Goal: Information Seeking & Learning: Find specific fact

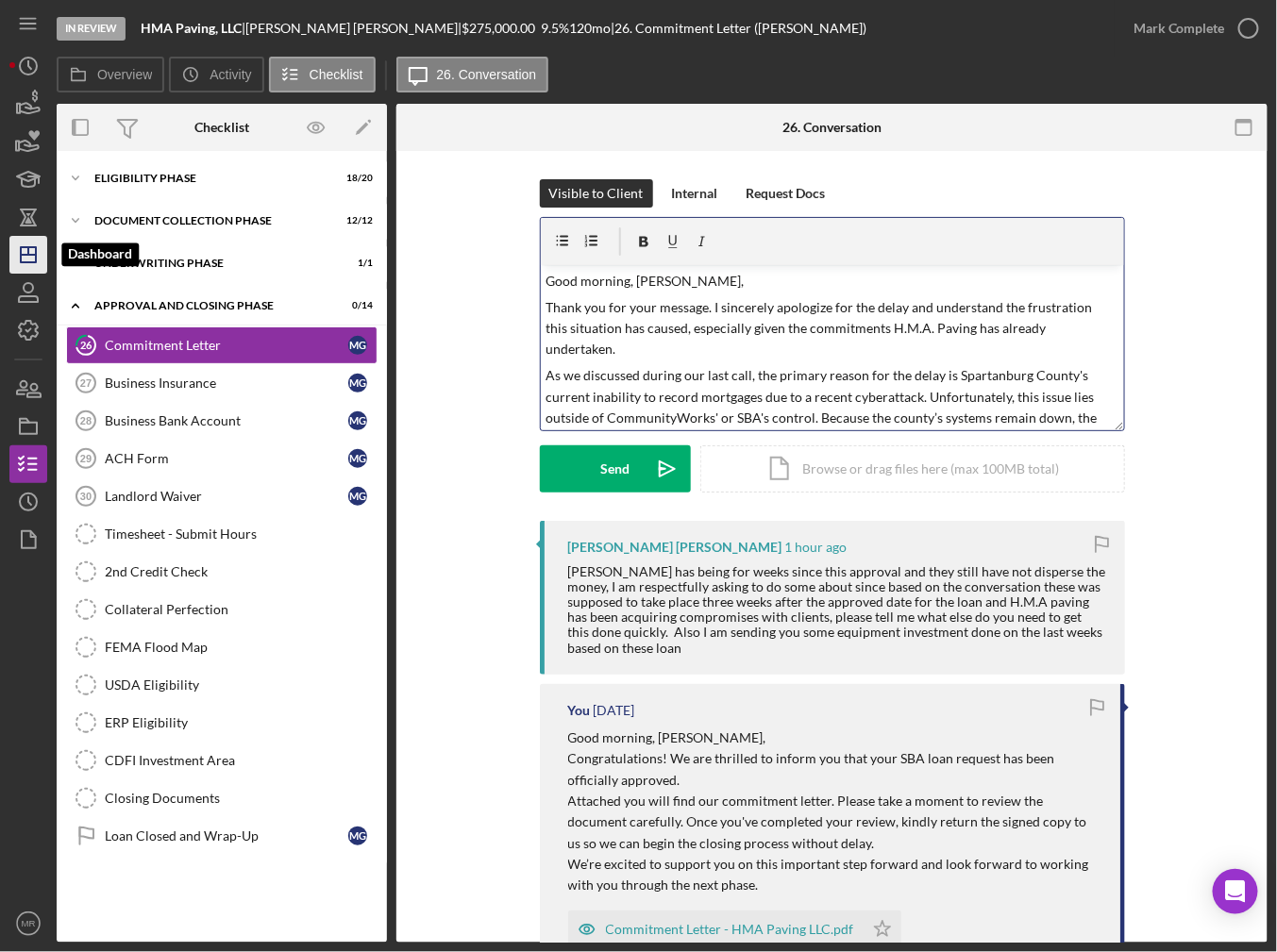
click at [38, 243] on icon "Icon/Dashboard" at bounding box center [29, 255] width 47 height 47
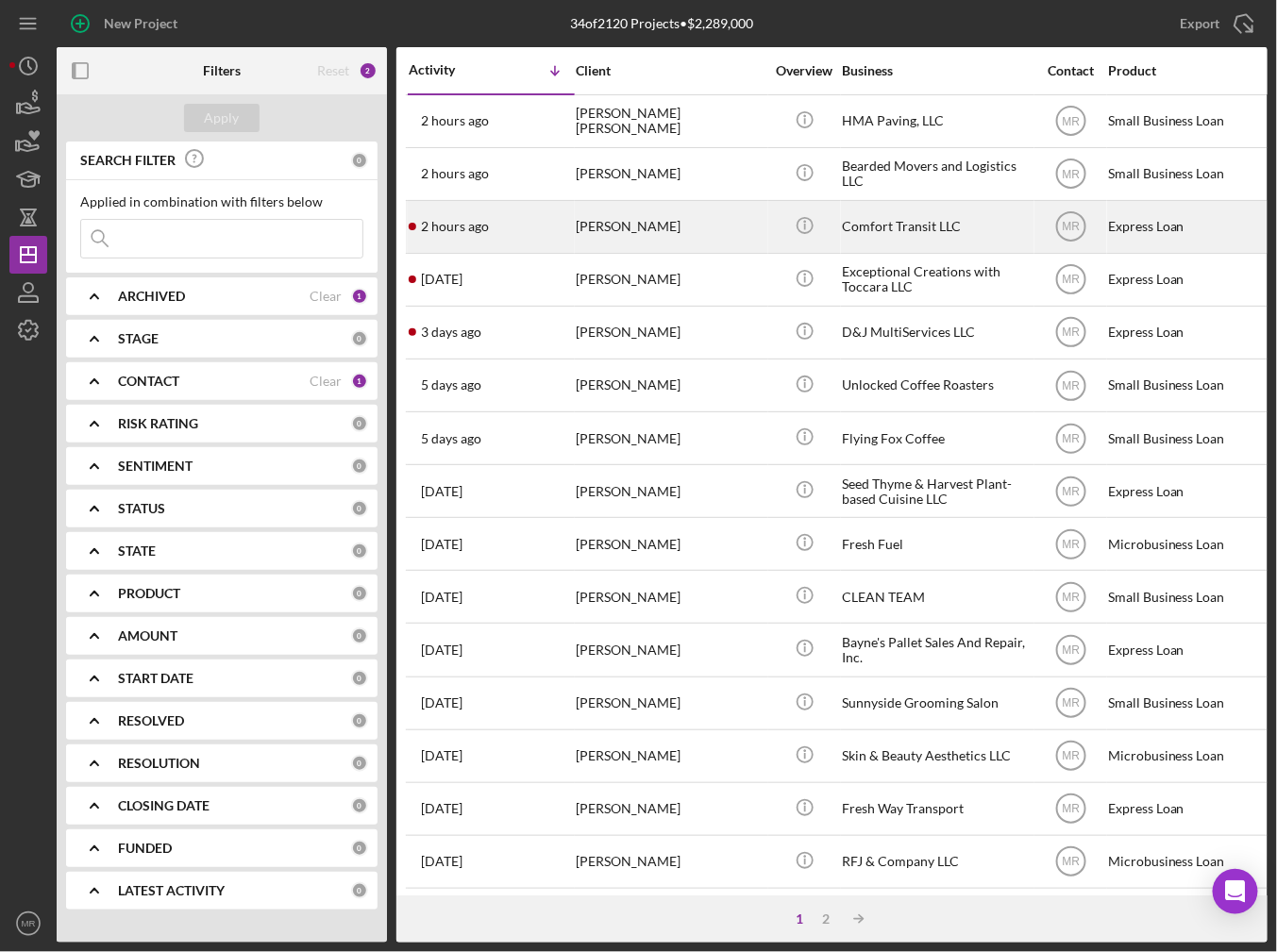
click at [507, 236] on div "2 hours ago [PERSON_NAME]" at bounding box center [490, 227] width 165 height 50
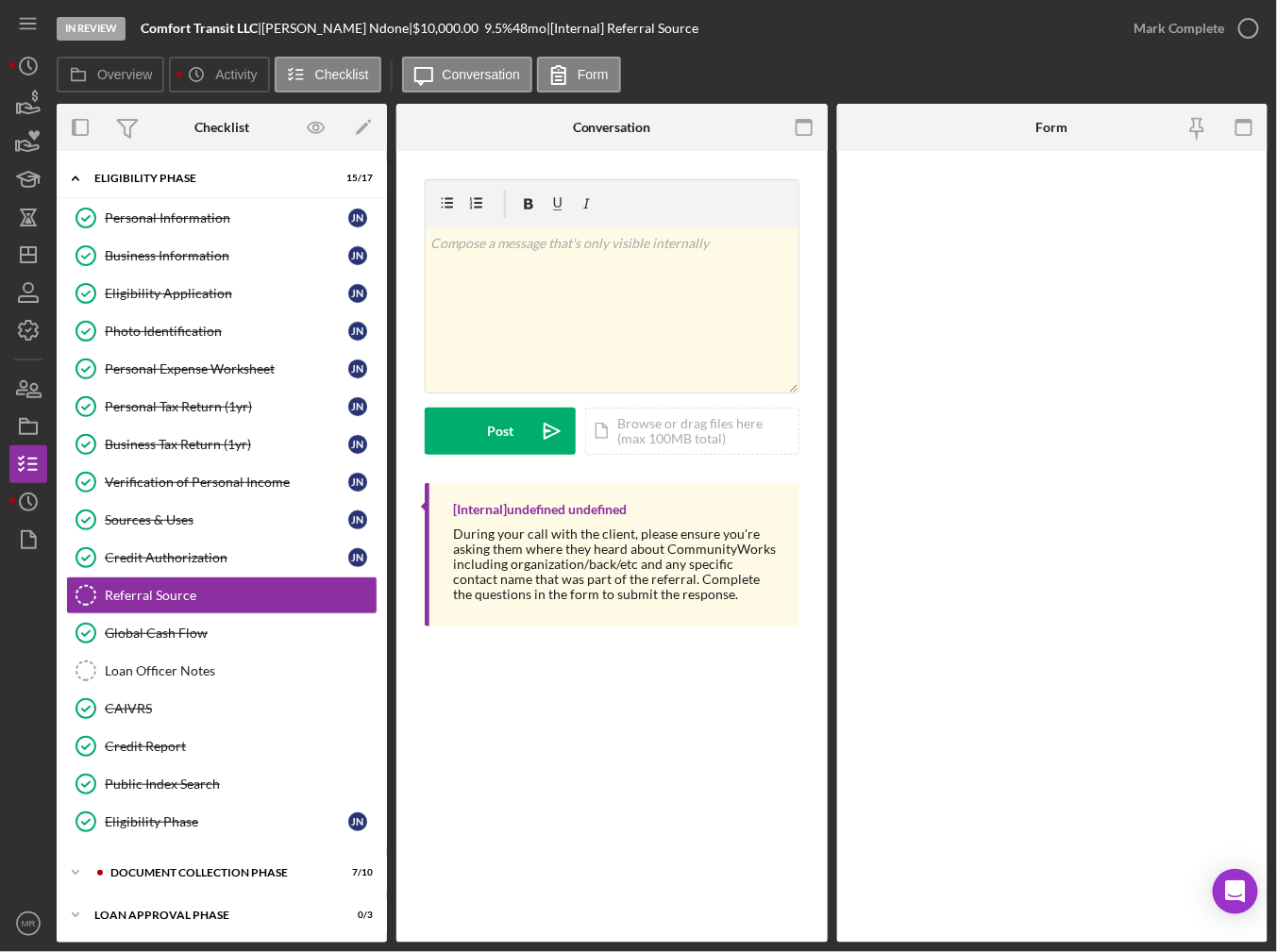
scroll to position [37, 0]
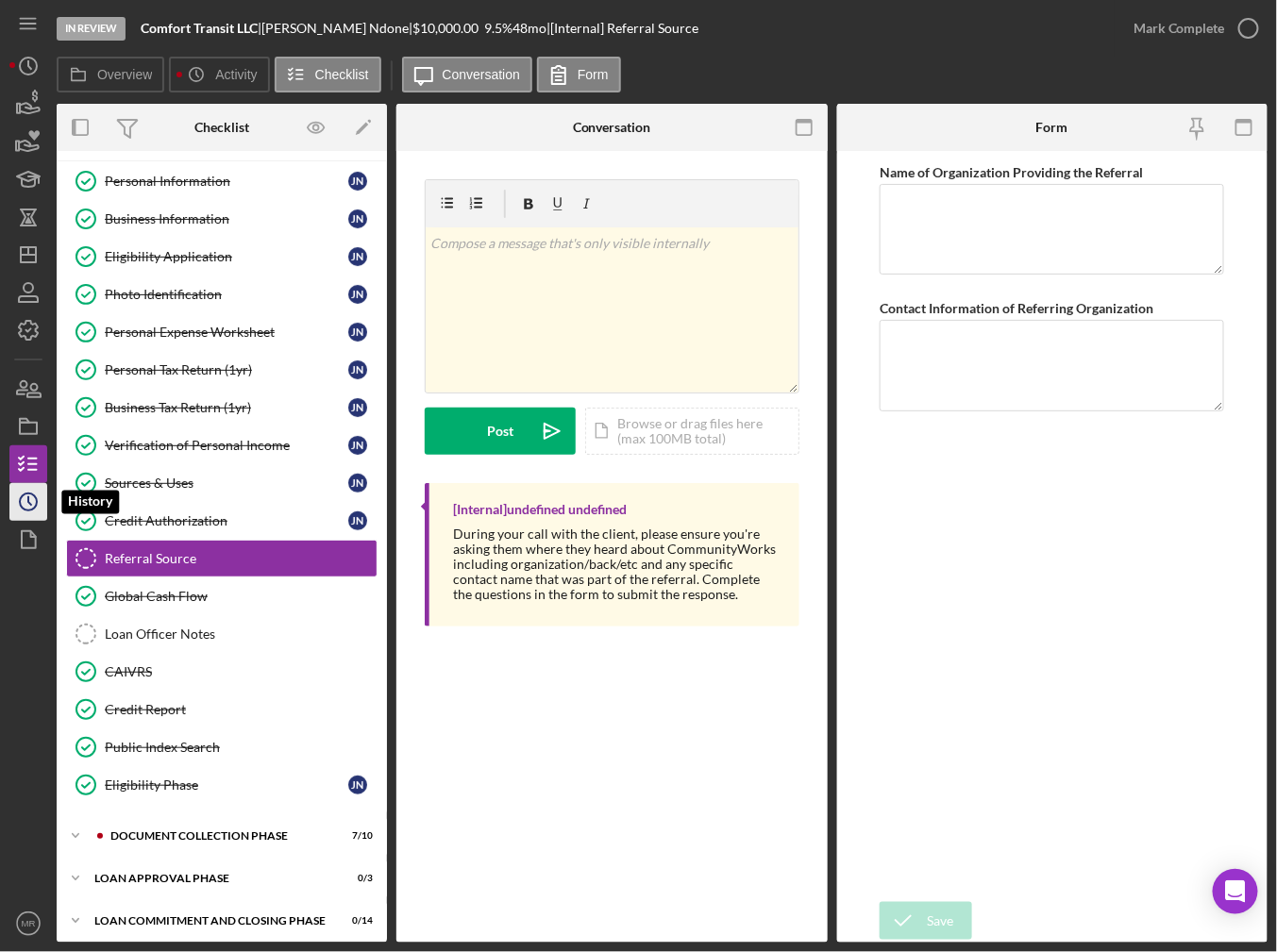
click at [38, 519] on icon "Icon/History" at bounding box center [29, 502] width 47 height 47
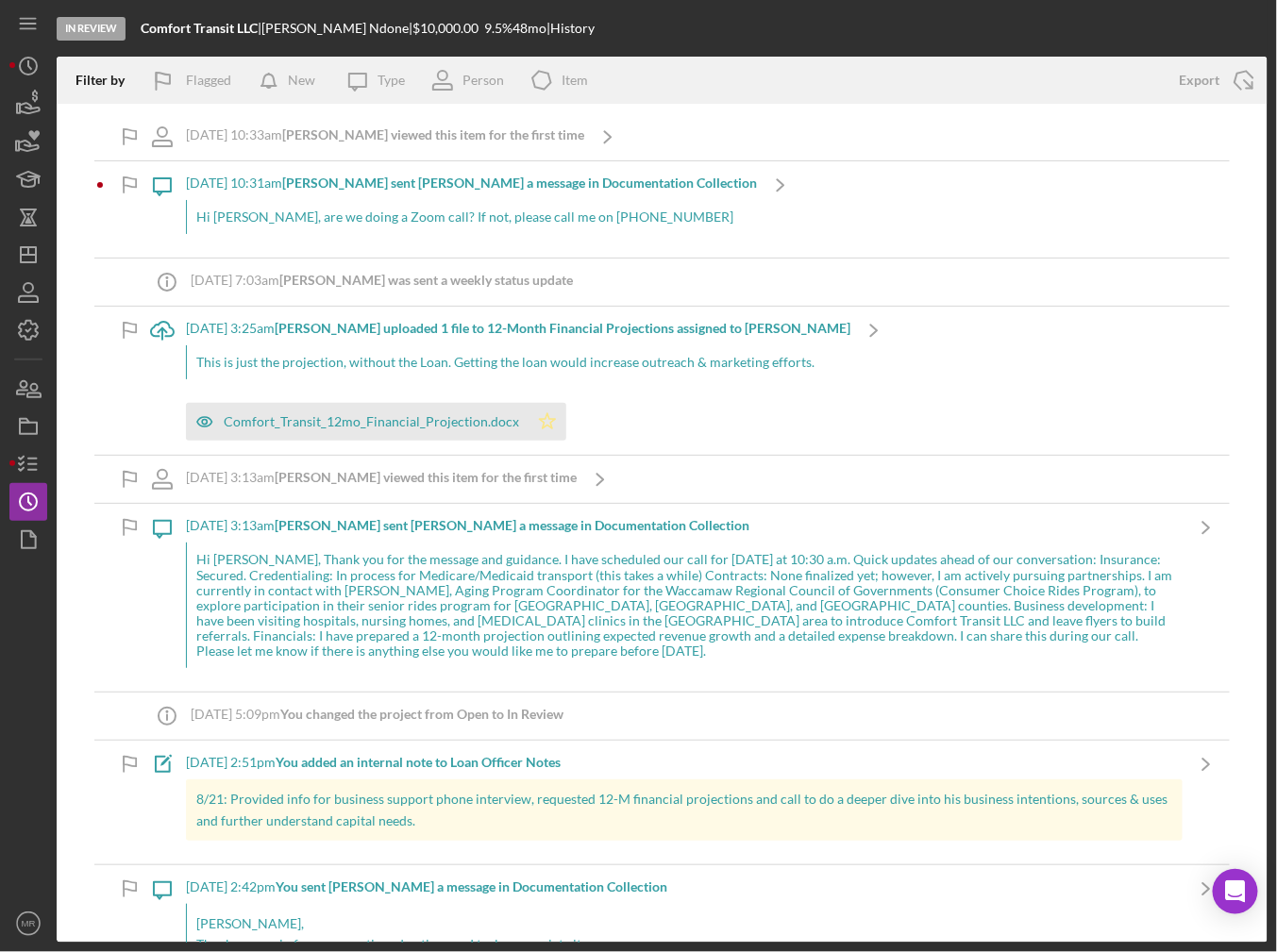
click at [529, 422] on icon "Icon/Star" at bounding box center [548, 421] width 38 height 37
click at [15, 257] on icon "Icon/Dashboard" at bounding box center [29, 255] width 47 height 47
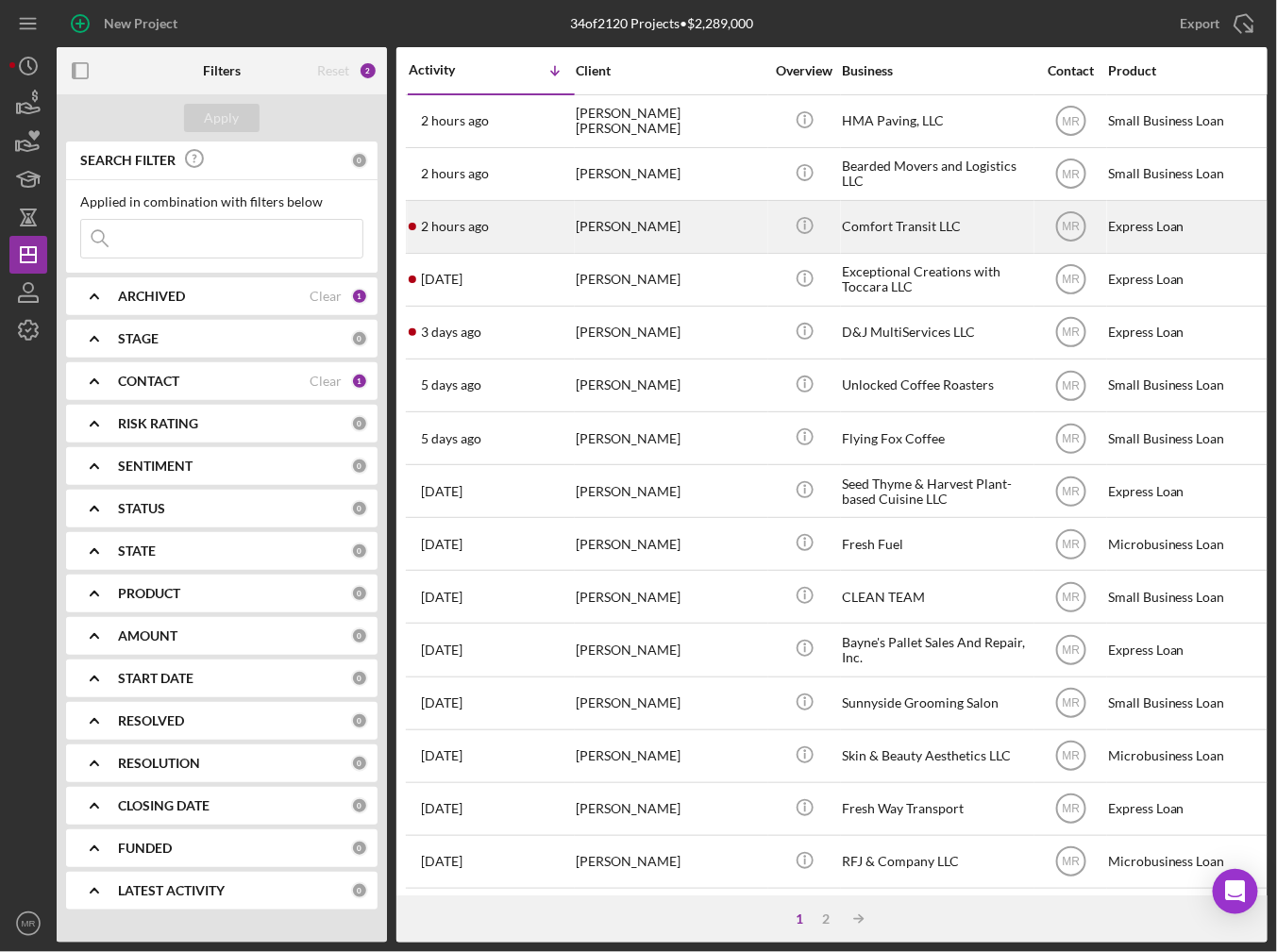
click at [517, 235] on div "2 hours ago [PERSON_NAME]" at bounding box center [490, 227] width 165 height 50
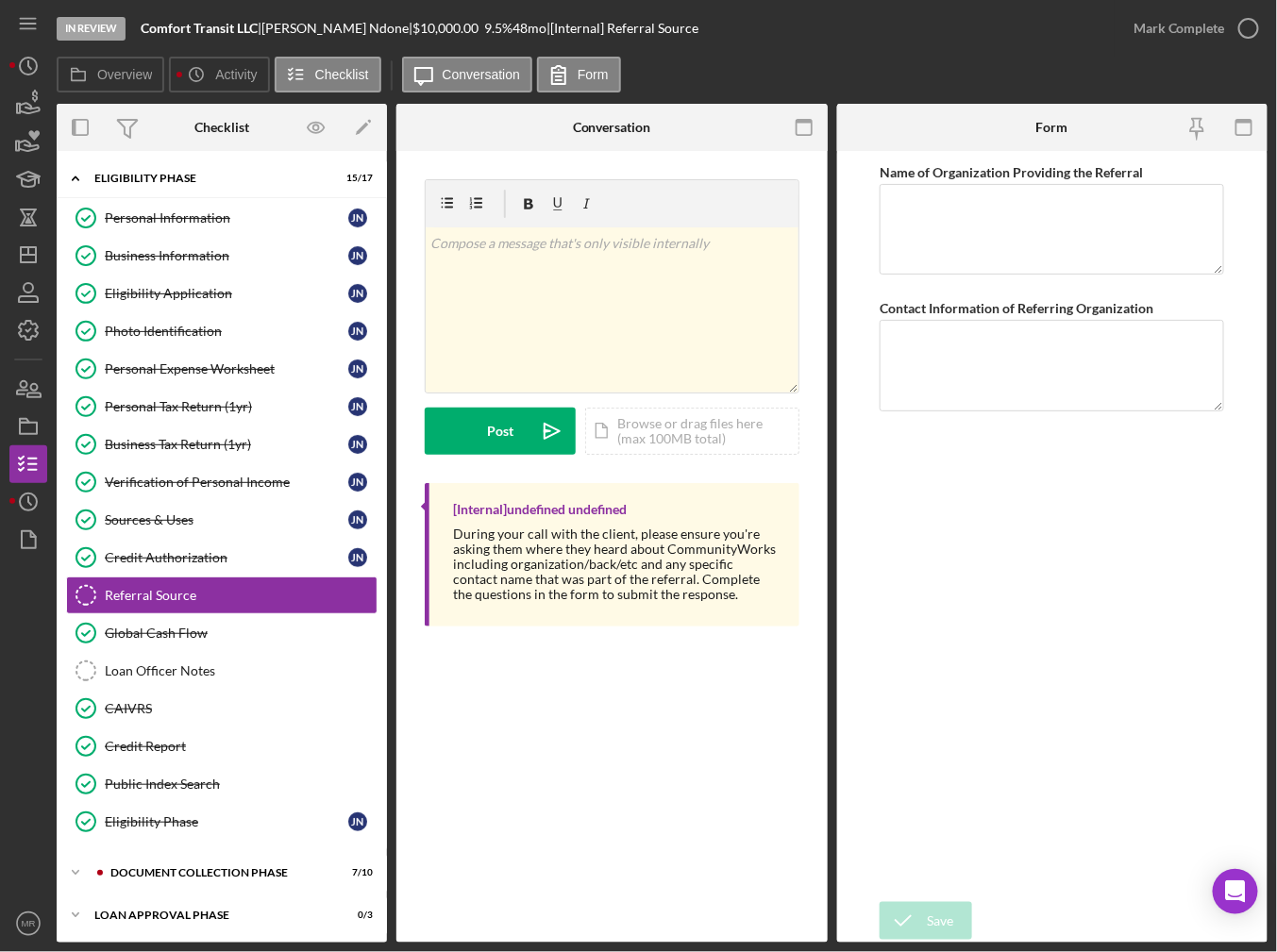
scroll to position [37, 0]
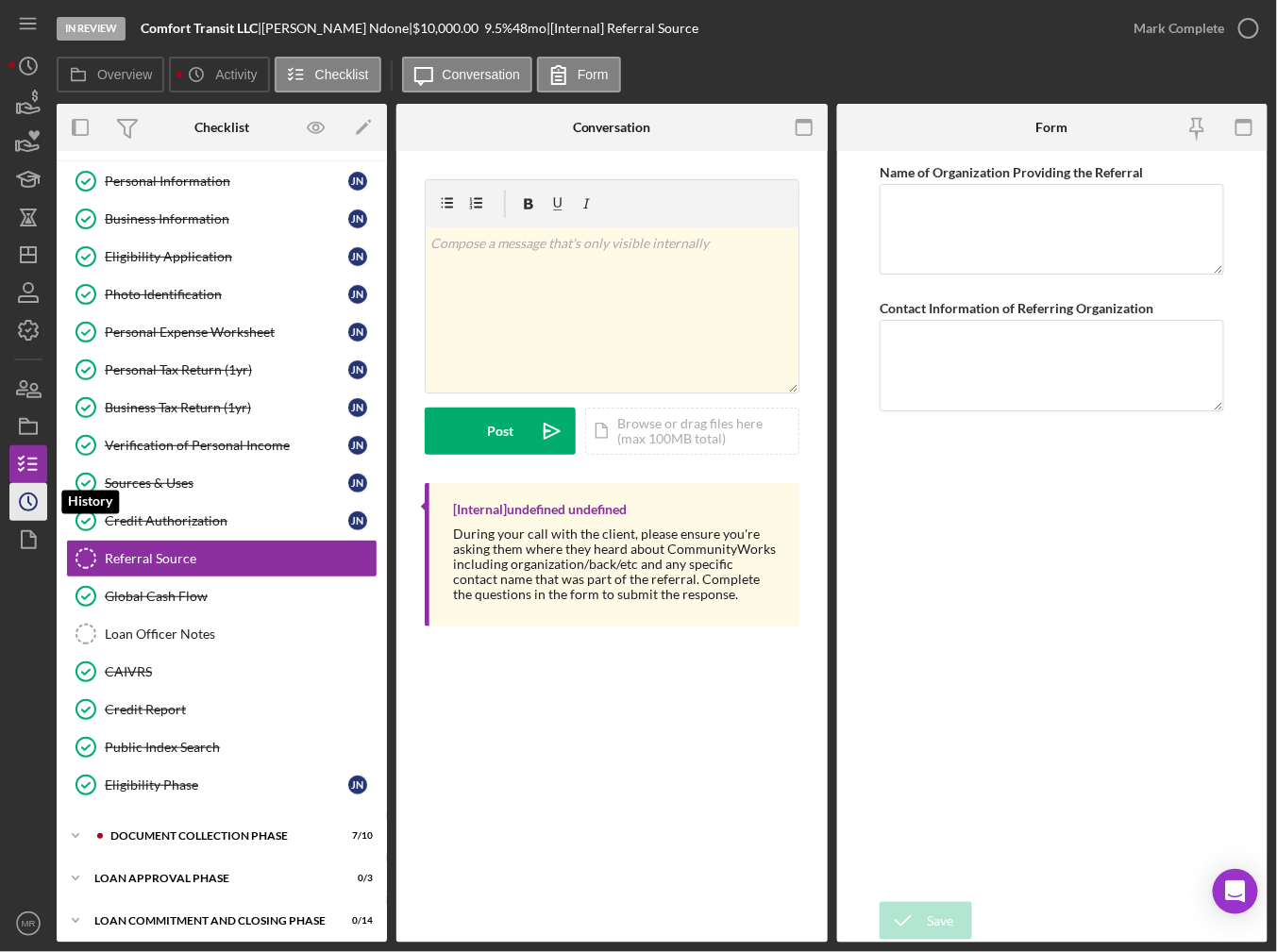
click at [16, 508] on icon "Icon/History" at bounding box center [29, 502] width 47 height 47
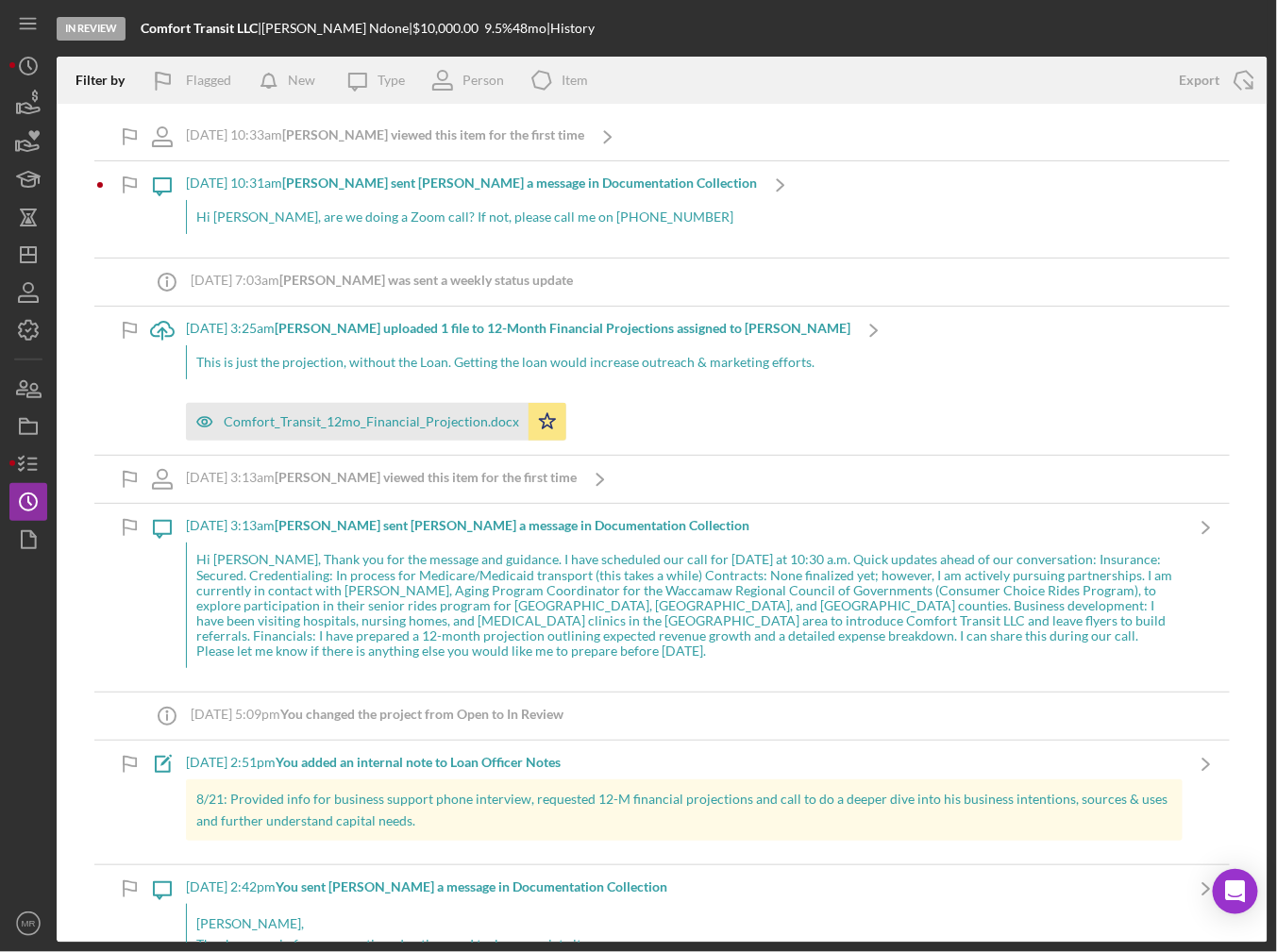
click at [361, 225] on div "Hi [PERSON_NAME], are we doing a Zoom call? If not, please call me on [PHONE_NU…" at bounding box center [471, 217] width 571 height 34
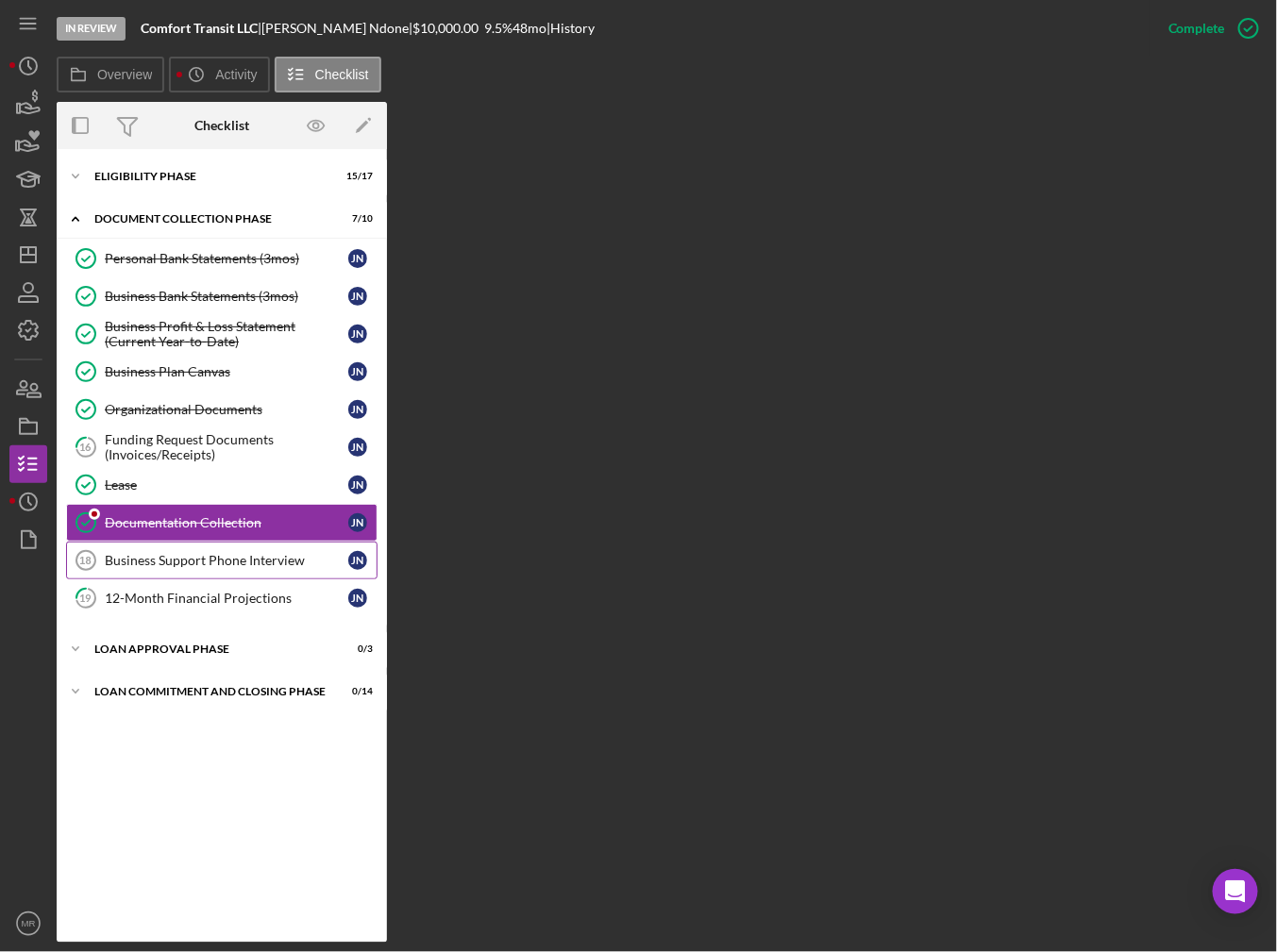
click at [132, 553] on div "Business Support Phone Interview" at bounding box center [226, 559] width 244 height 15
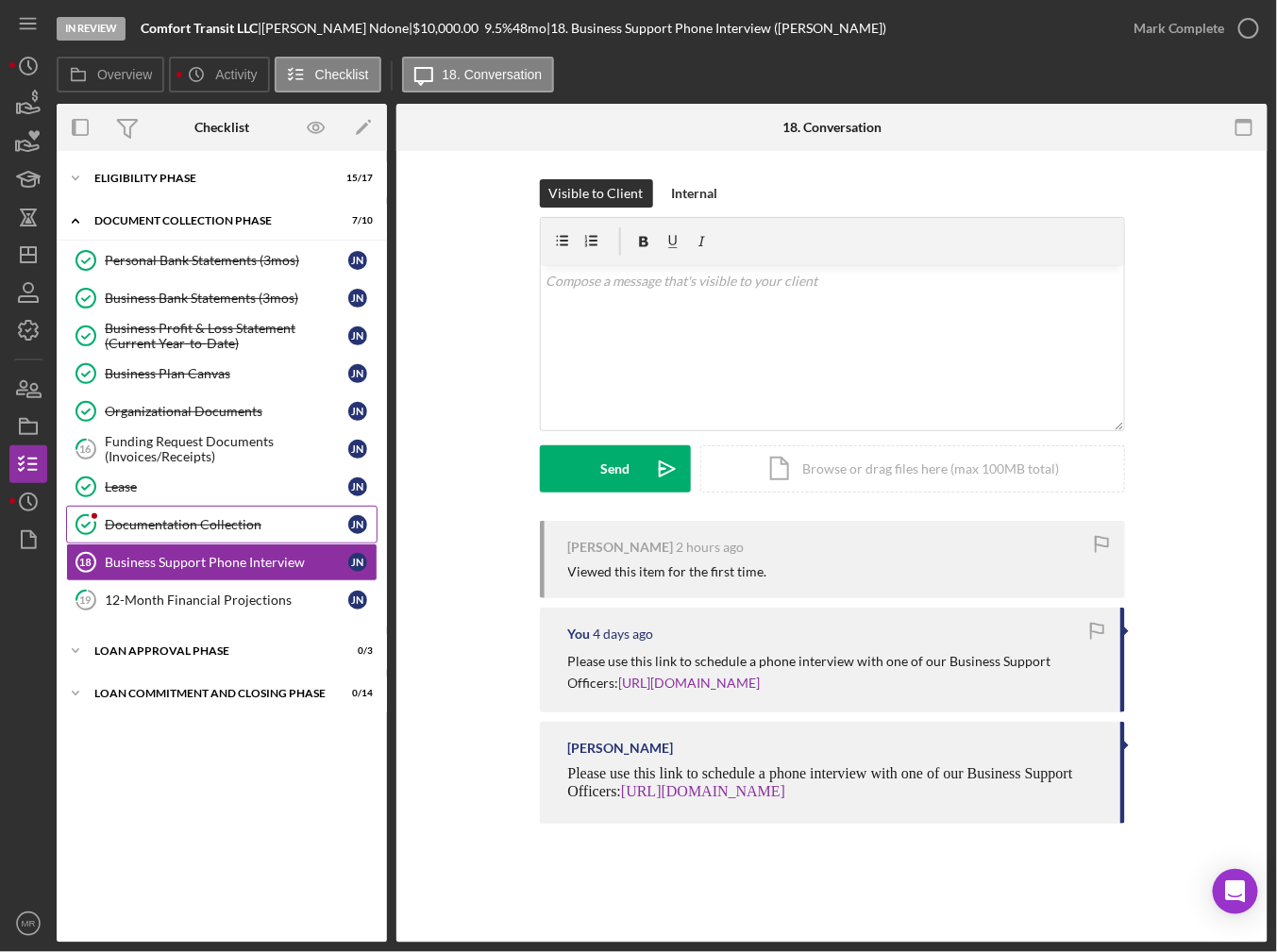
click at [146, 528] on div "Documentation Collection" at bounding box center [226, 524] width 244 height 15
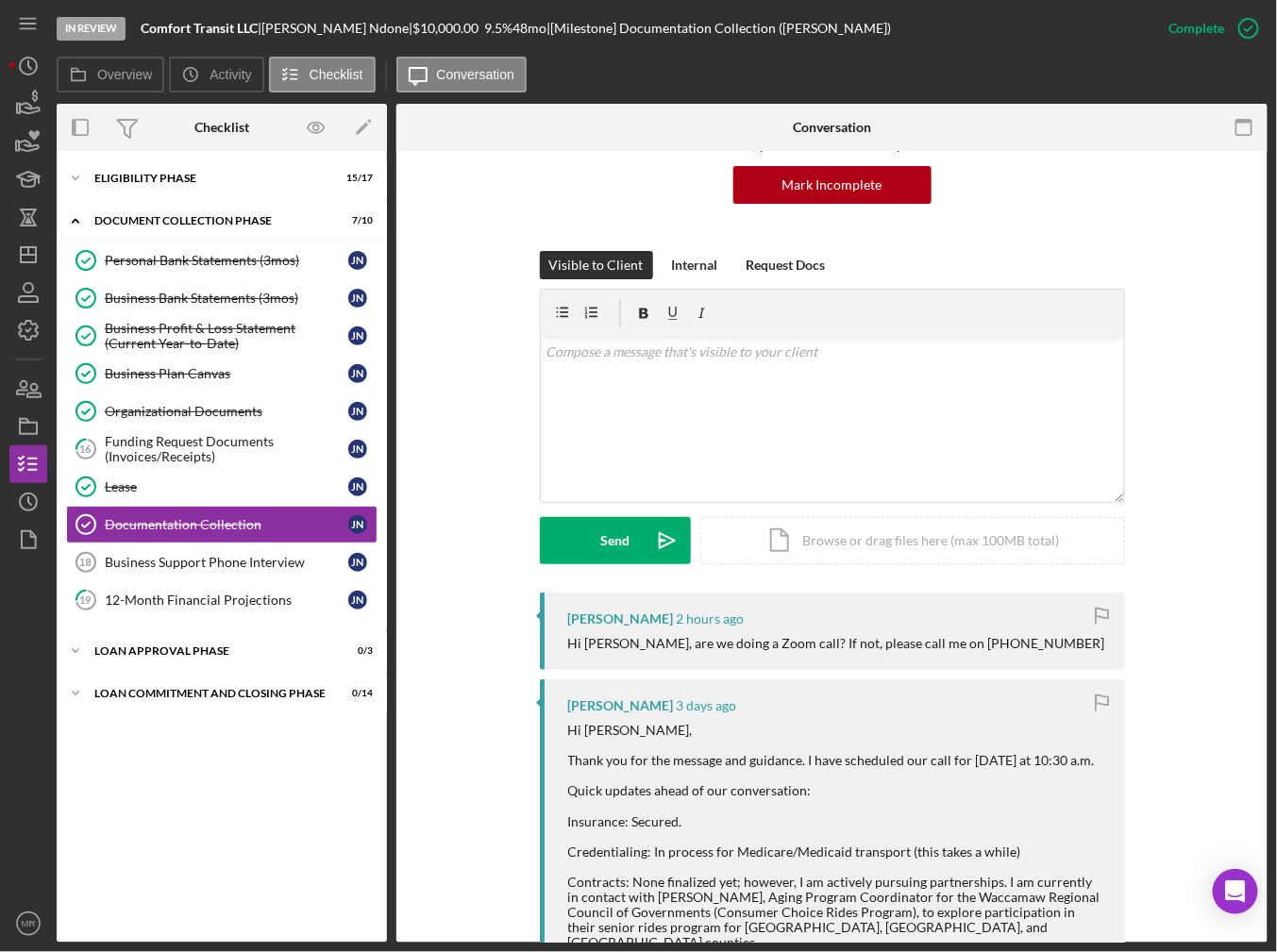
scroll to position [188, 0]
click at [853, 761] on div "Hi [PERSON_NAME], Thank you for the message and guidance. I have scheduled our …" at bounding box center [837, 904] width 538 height 364
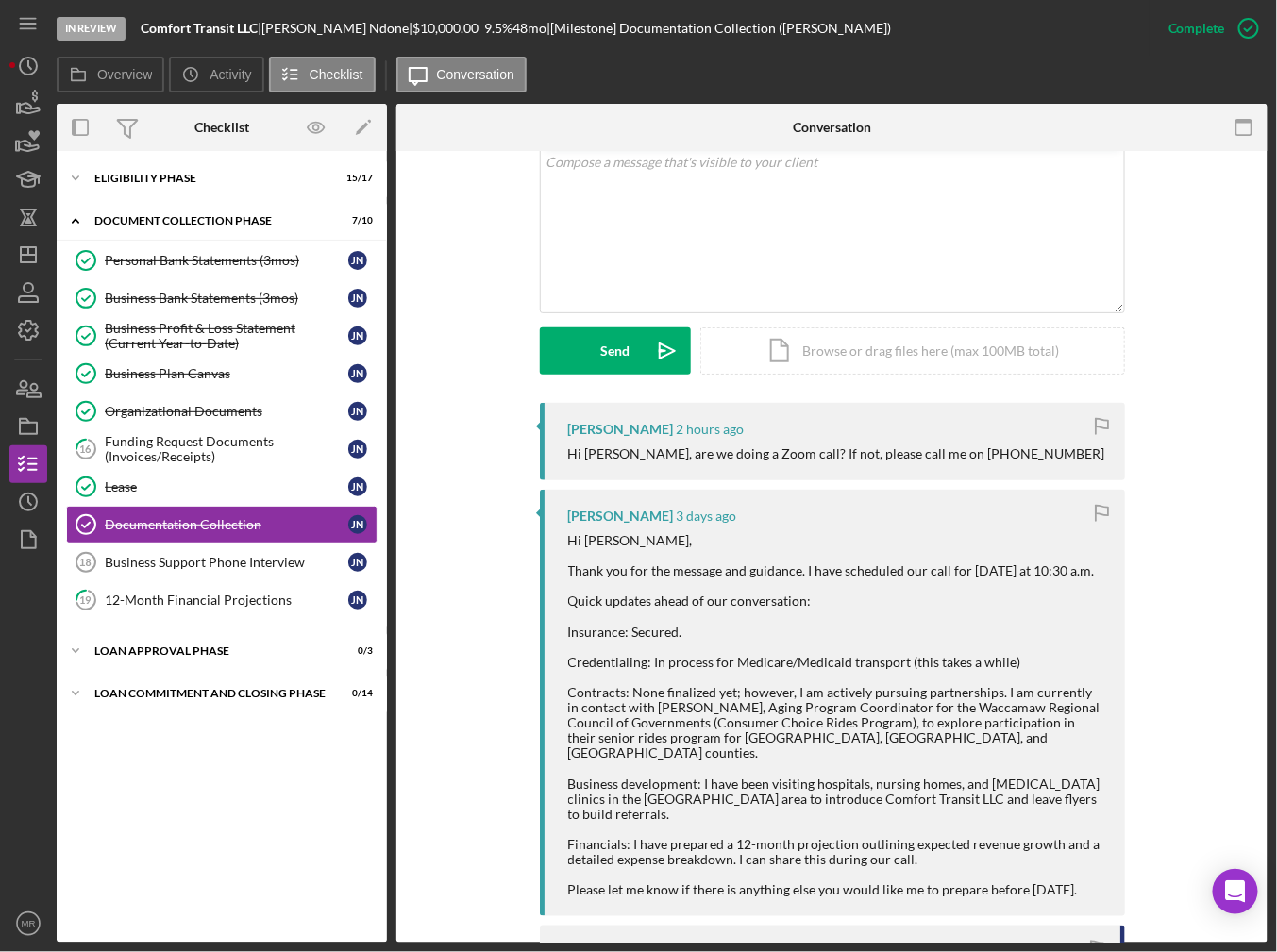
scroll to position [472, 0]
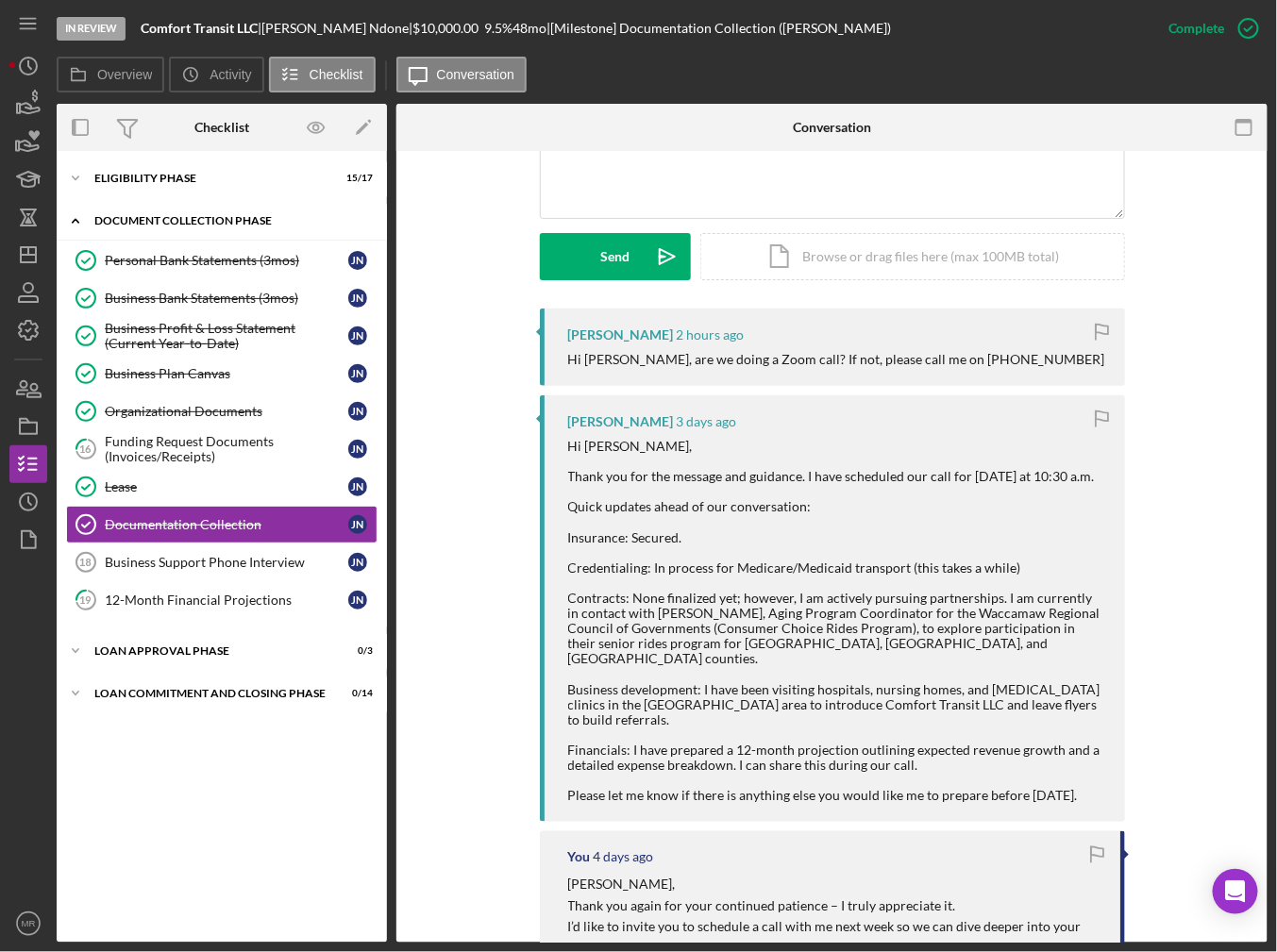
click at [132, 209] on div "Icon/Expander Document Collection Phase 7 / 10" at bounding box center [221, 221] width 331 height 38
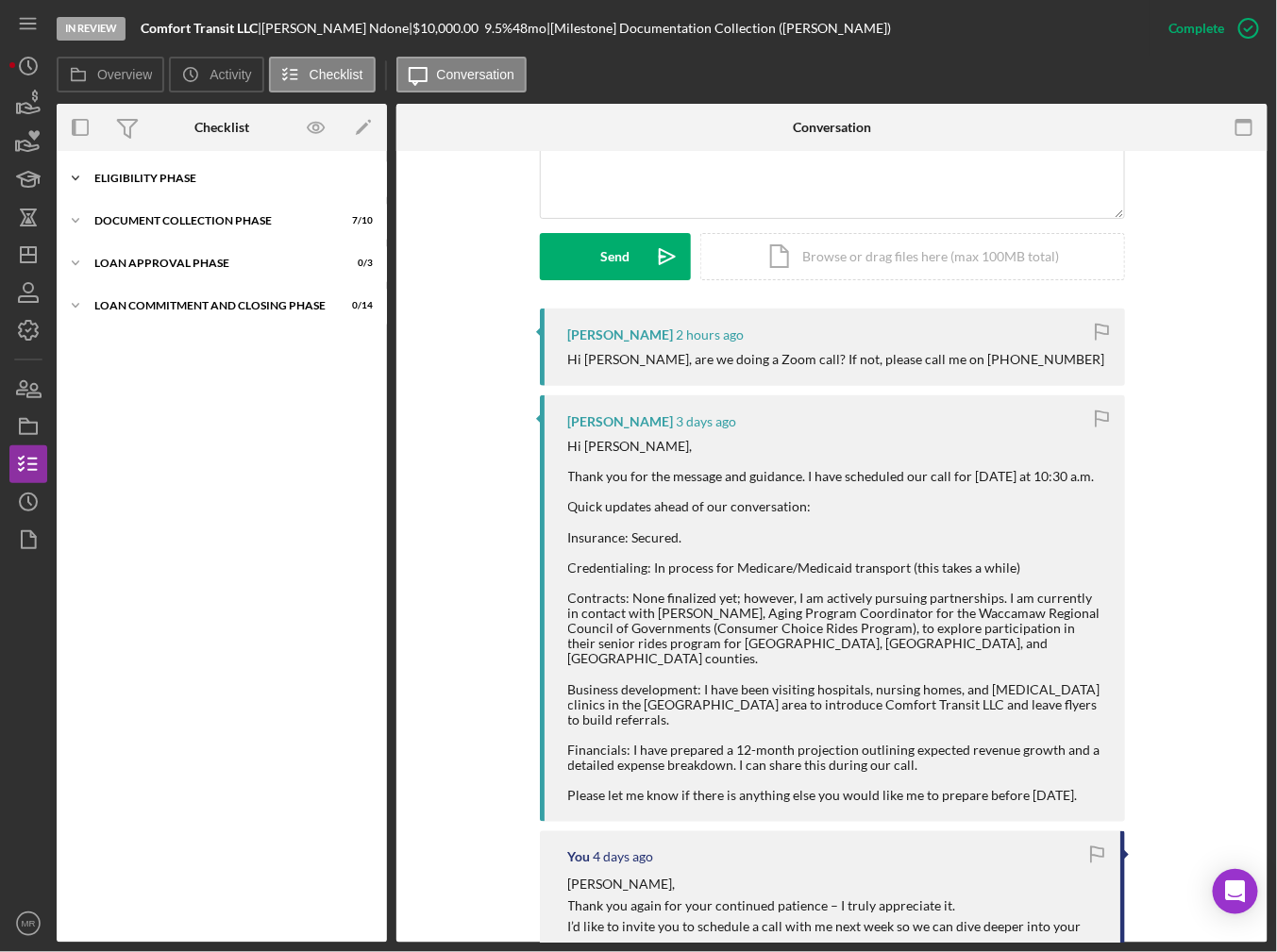
click at [132, 171] on div "Icon/Expander Eligibility Phase 15 / 17" at bounding box center [221, 179] width 331 height 37
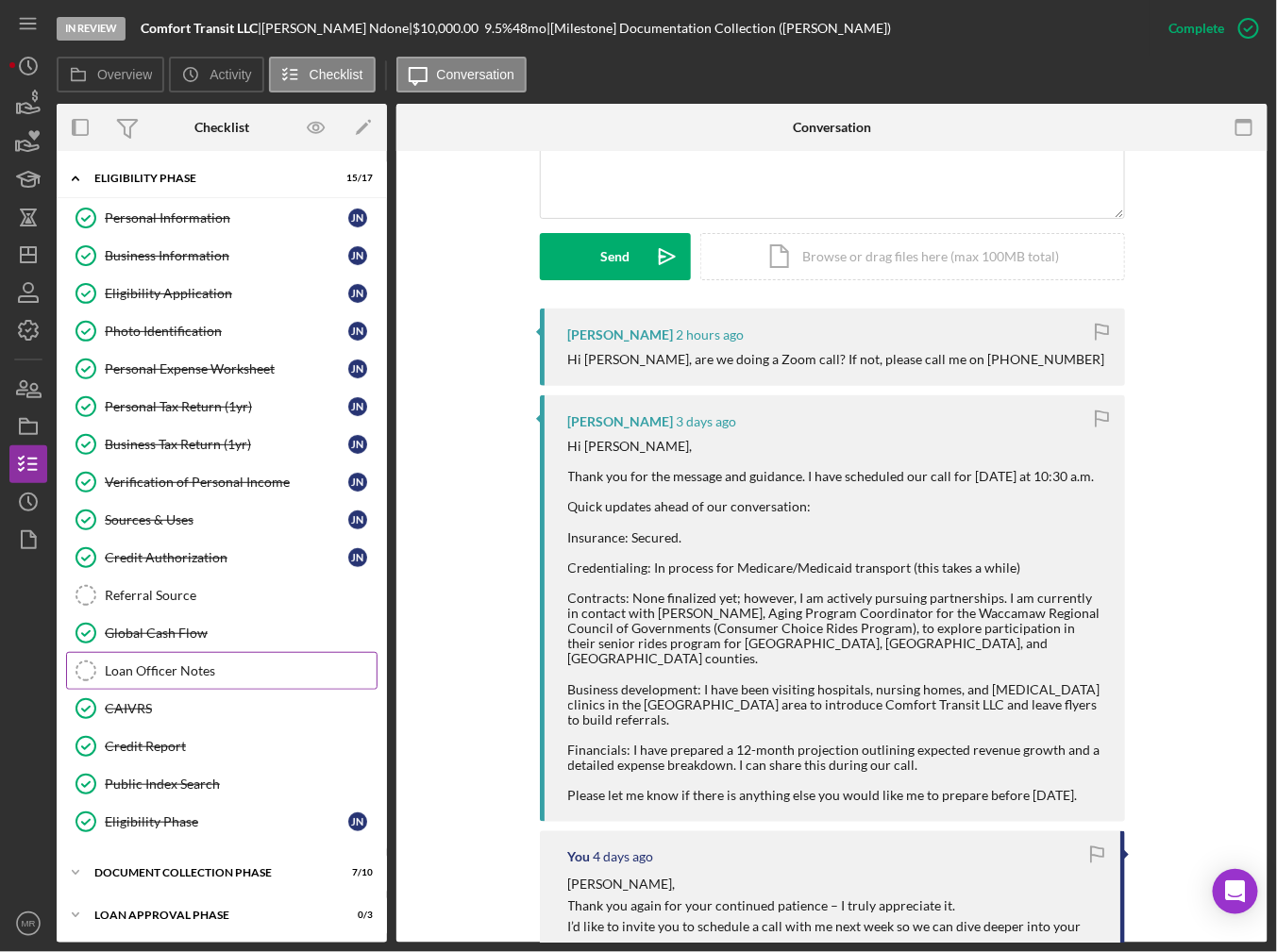
drag, startPoint x: 163, startPoint y: 676, endPoint x: 167, endPoint y: 666, distance: 10.8
click at [164, 675] on link "Loan Officer Notes Loan Officer Notes" at bounding box center [222, 671] width 312 height 37
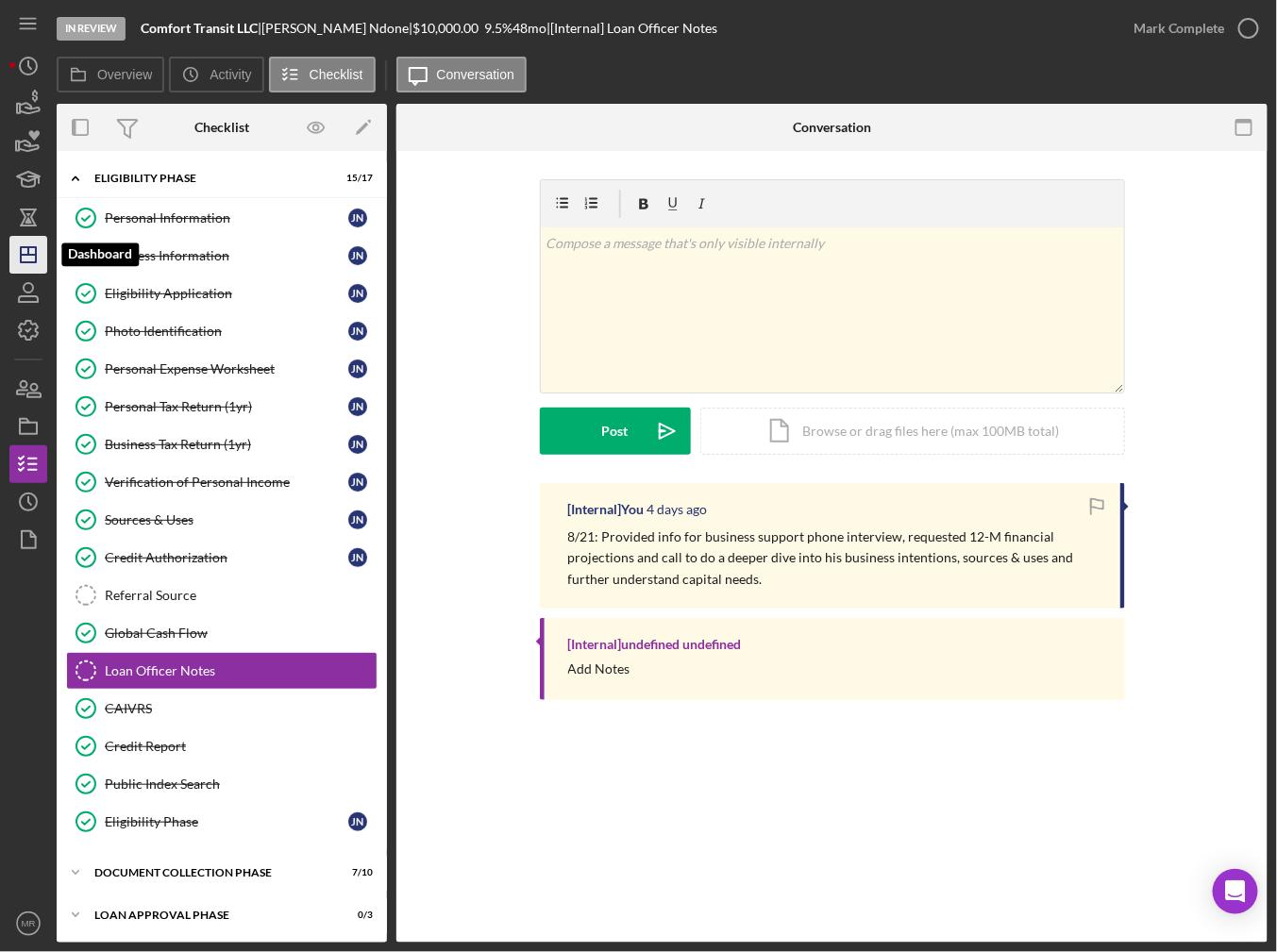
click at [34, 265] on icon "Icon/Dashboard" at bounding box center [29, 255] width 47 height 47
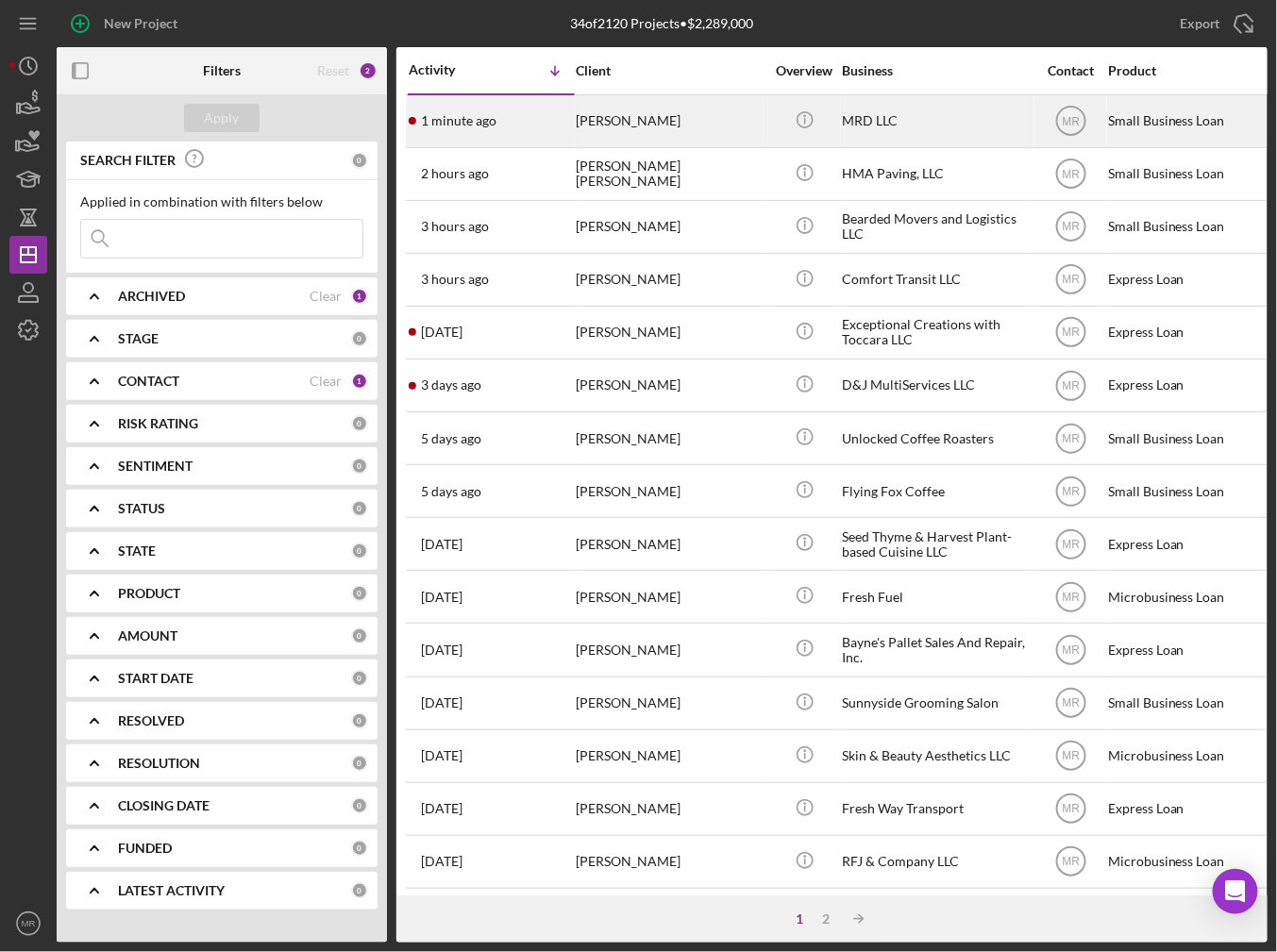
click at [532, 129] on div "1 minute ago [PERSON_NAME]" at bounding box center [490, 121] width 165 height 50
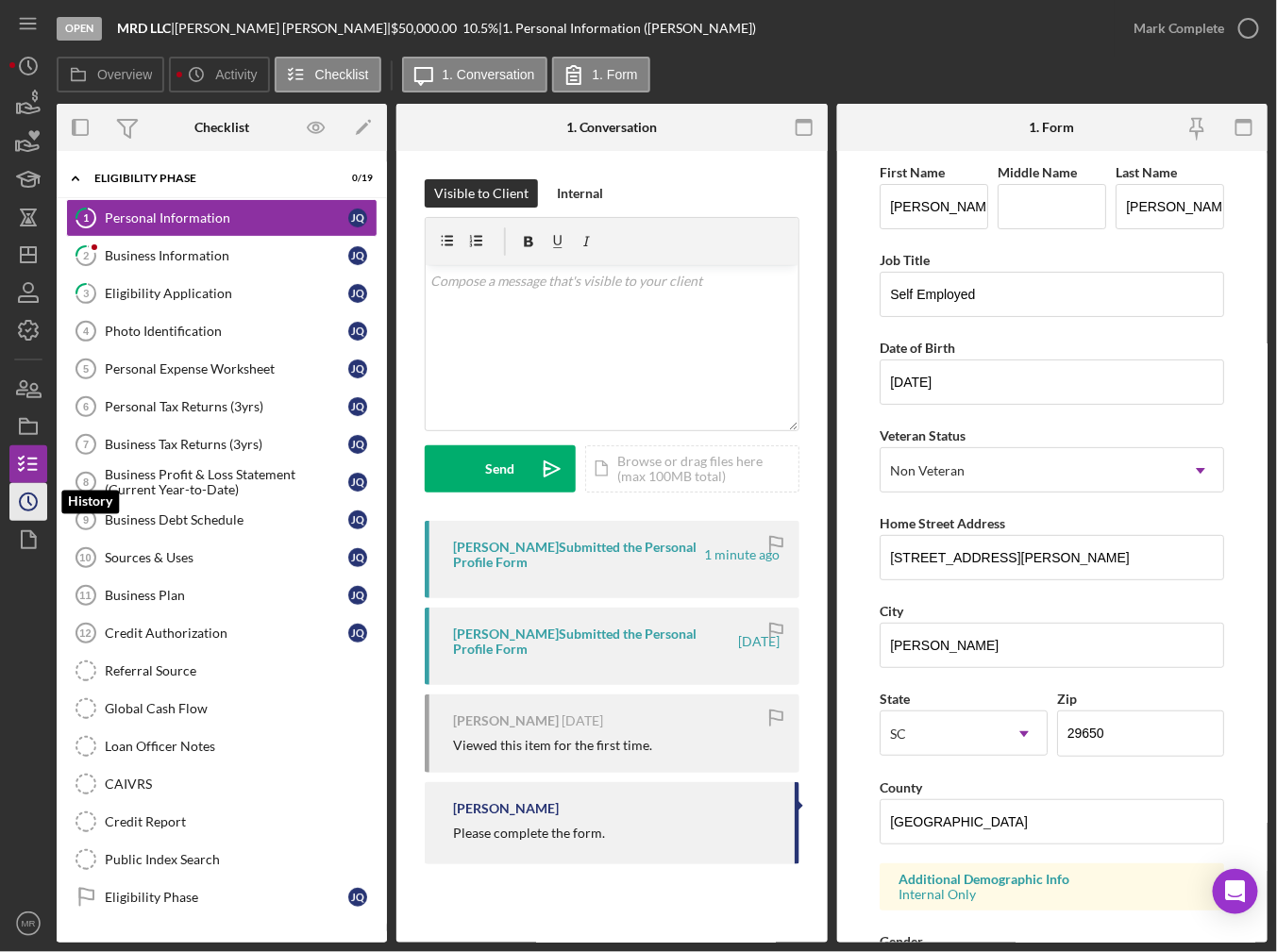
click at [24, 503] on icon "Icon/History" at bounding box center [29, 502] width 47 height 47
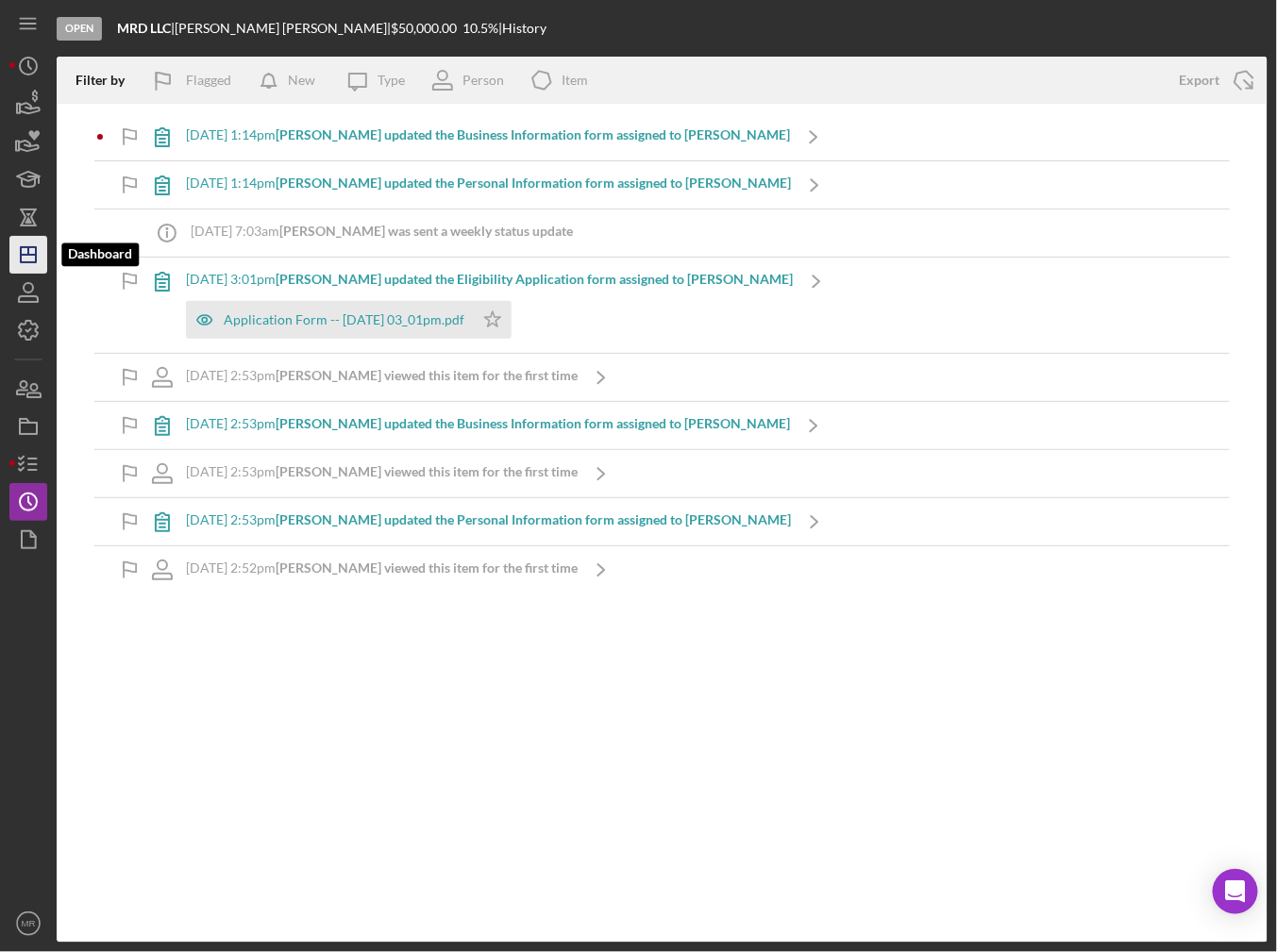
click at [23, 248] on polygon "button" at bounding box center [28, 255] width 15 height 15
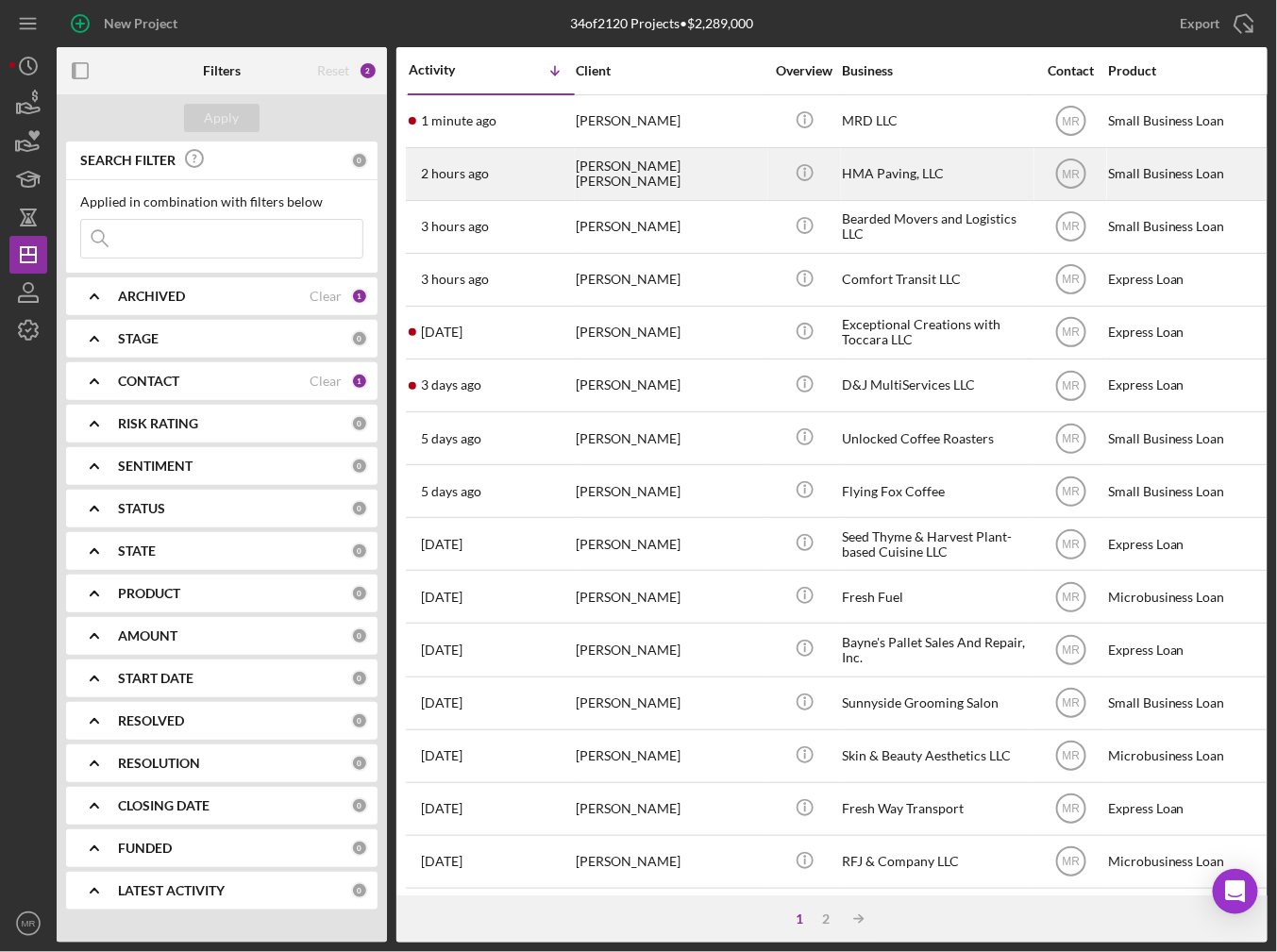
click at [519, 193] on div "2 hours ago [PERSON_NAME] [PERSON_NAME]" at bounding box center [490, 174] width 165 height 50
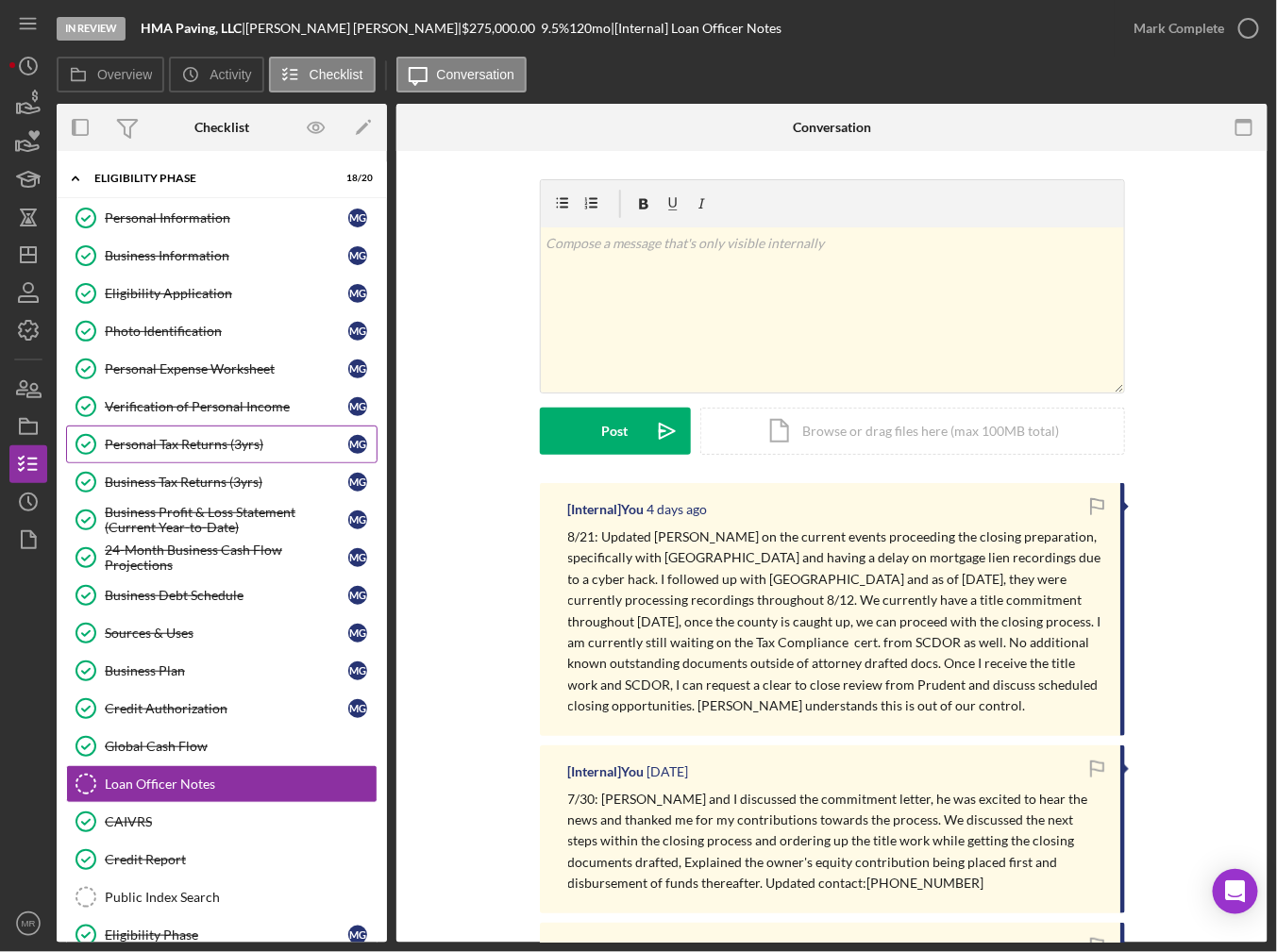
scroll to position [148, 0]
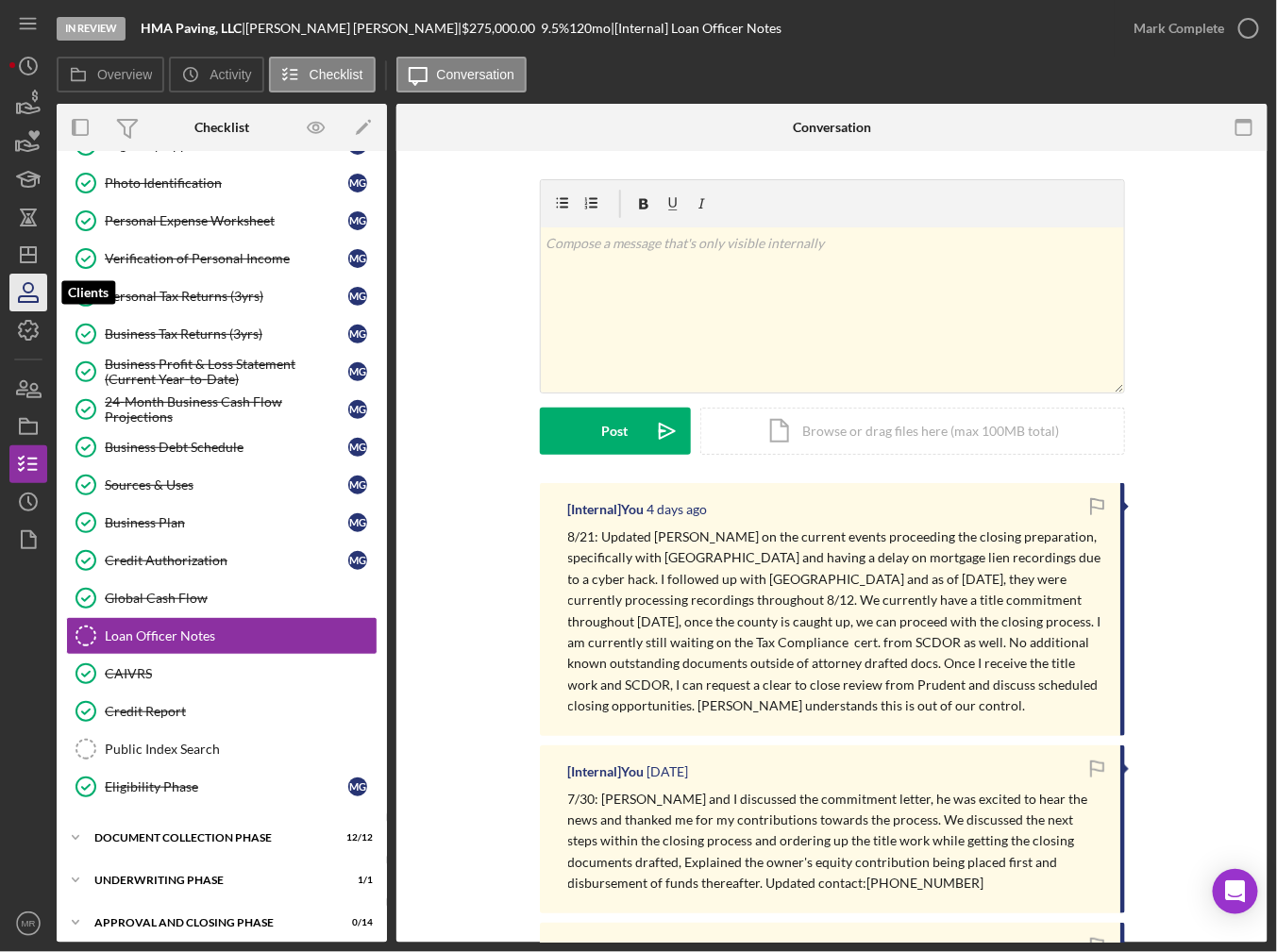
click at [30, 299] on icon "button" at bounding box center [29, 293] width 47 height 47
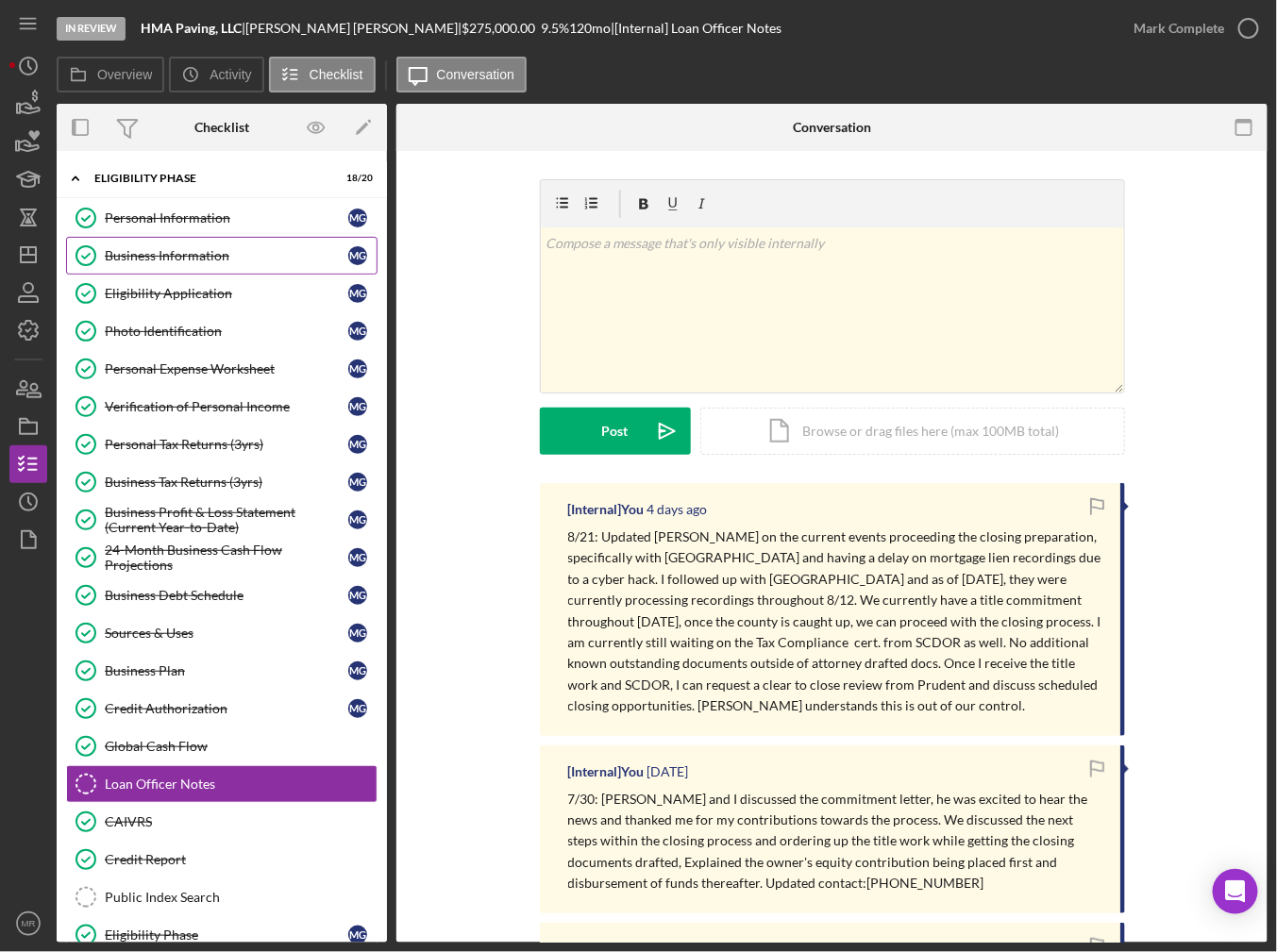
click at [140, 242] on link "Business Information Business Information M G" at bounding box center [222, 256] width 312 height 37
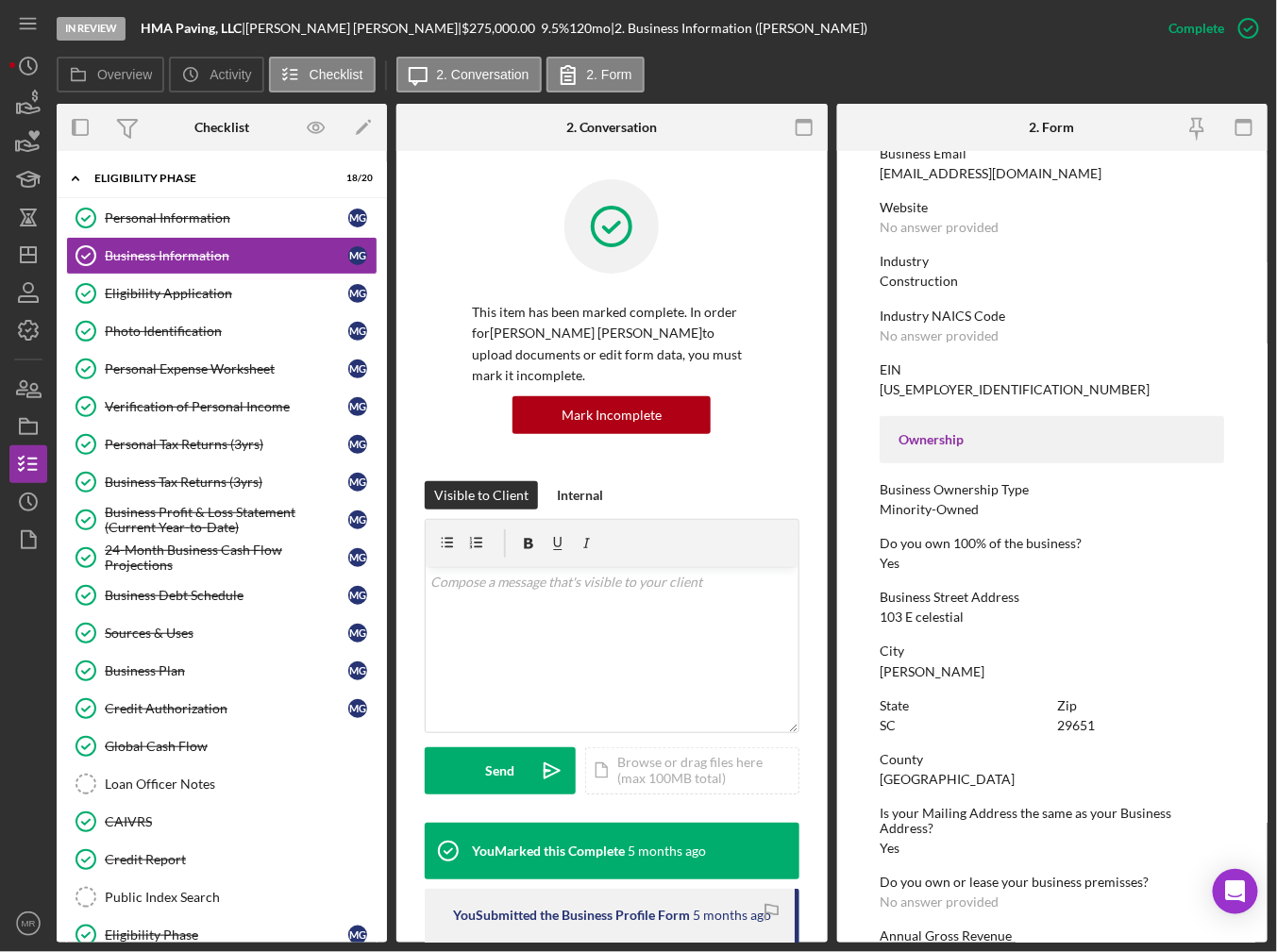
scroll to position [378, 0]
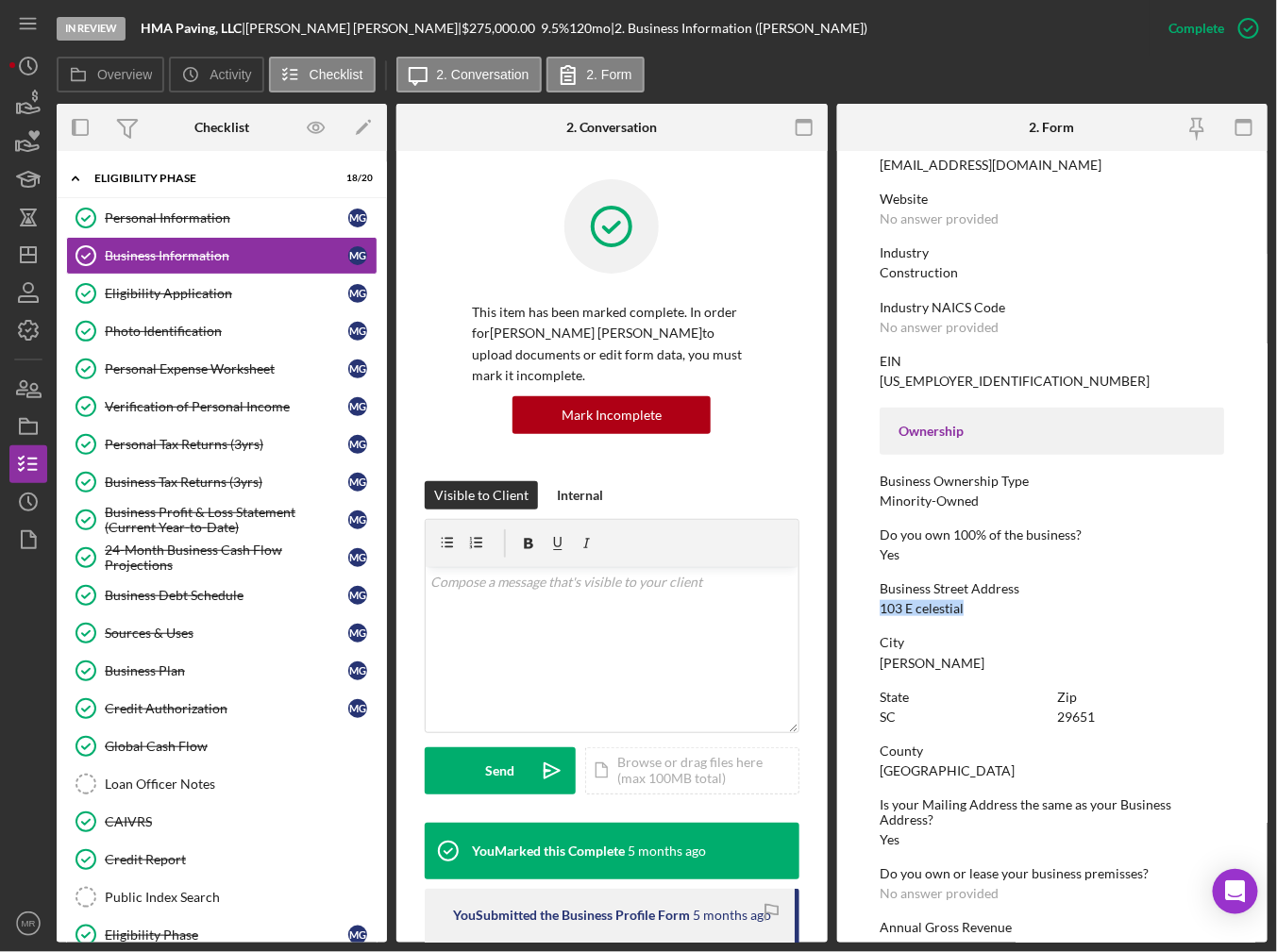
drag, startPoint x: 975, startPoint y: 604, endPoint x: 860, endPoint y: 612, distance: 115.3
click at [860, 612] on form "To edit this form you must mark this item incomplete Business Name HMA Paving, …" at bounding box center [1052, 547] width 431 height 791
copy div "103 E celestial"
click at [838, 71] on div "Overview Icon/History Activity Checklist Icon/Message 2. Conversation 2. Form" at bounding box center [661, 75] width 1211 height 37
drag, startPoint x: 960, startPoint y: 378, endPoint x: 873, endPoint y: 382, distance: 87.1
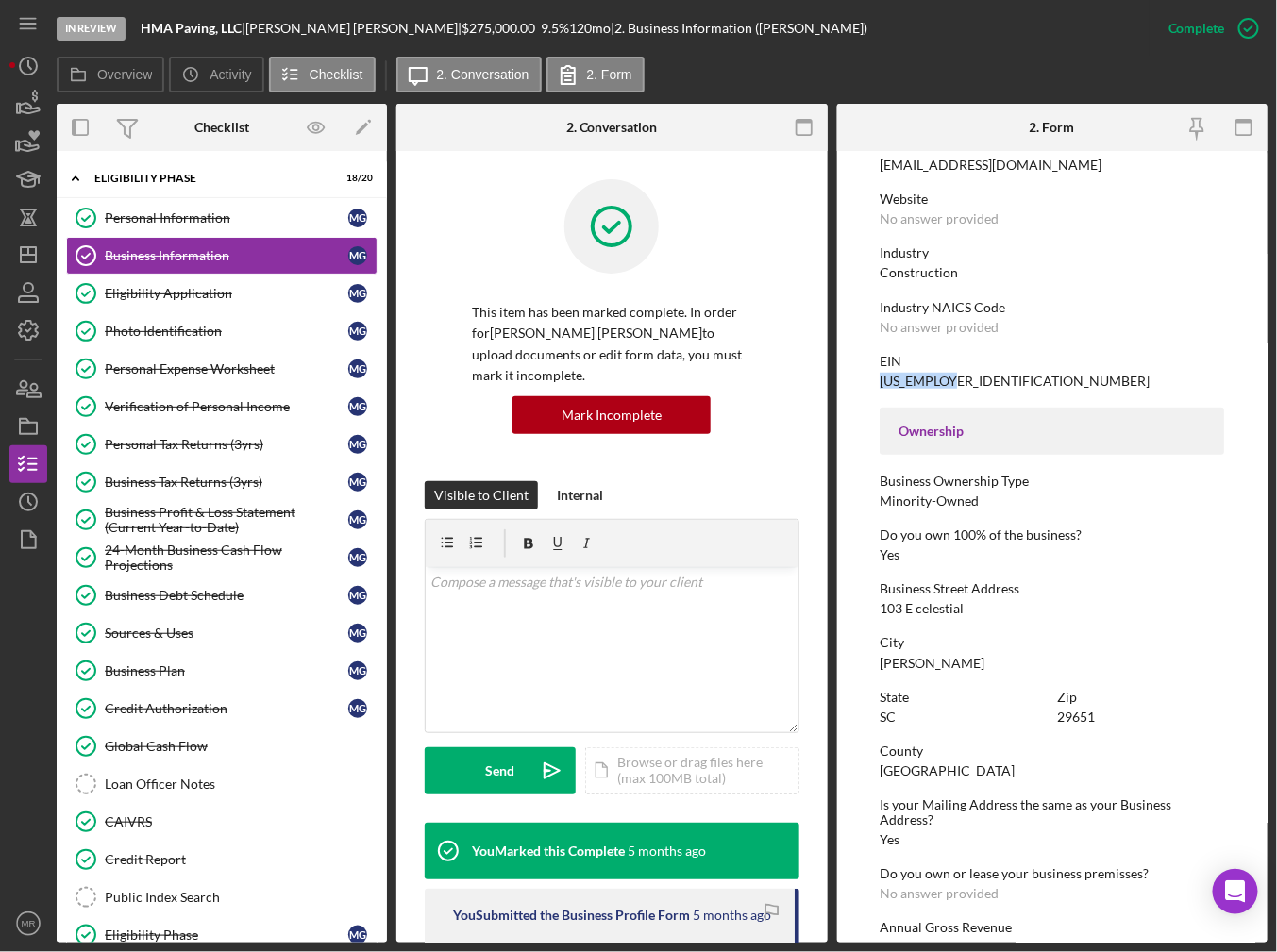
click at [873, 382] on form "To edit this form you must mark this item incomplete Business Name HMA Paving, …" at bounding box center [1052, 547] width 431 height 791
copy div "[US_EMPLOYER_IDENTIFICATION_NUMBER]"
